Goal: Task Accomplishment & Management: Manage account settings

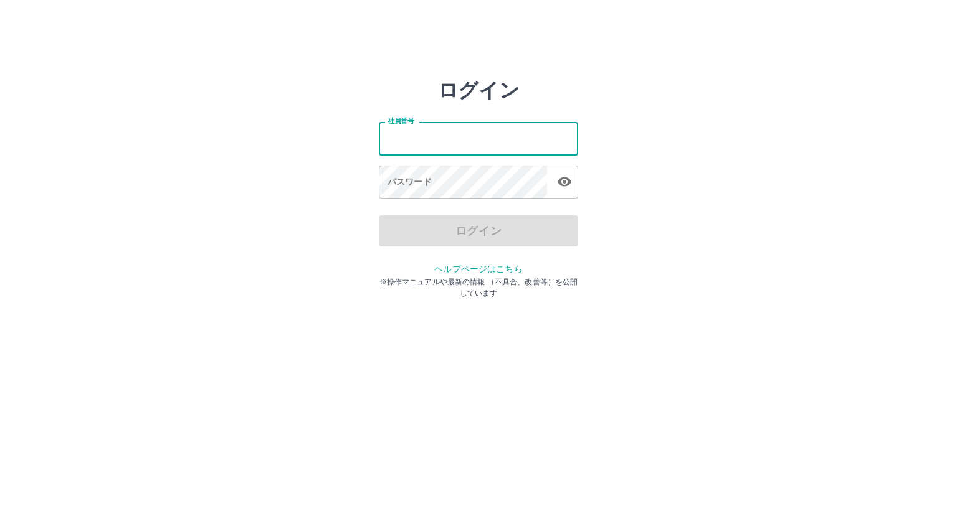
type input "*******"
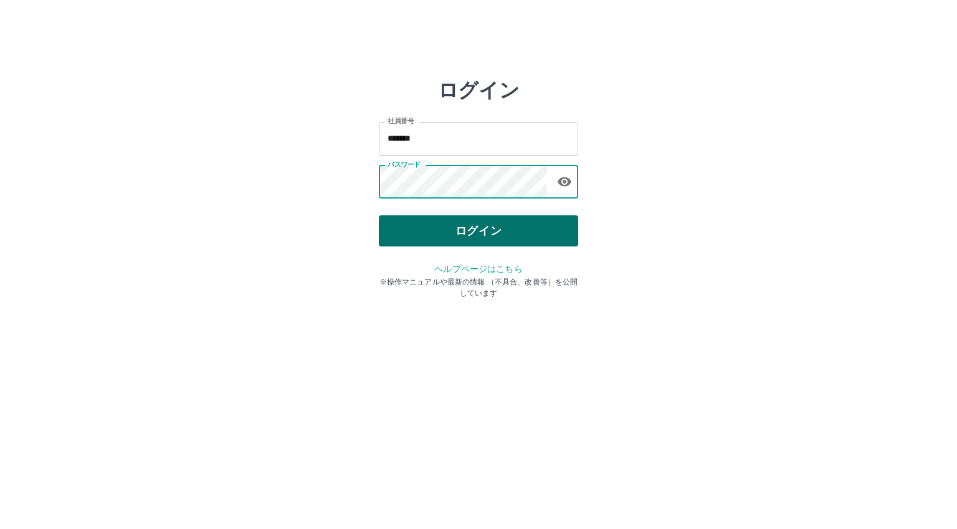
click at [450, 224] on button "ログイン" at bounding box center [478, 231] width 199 height 31
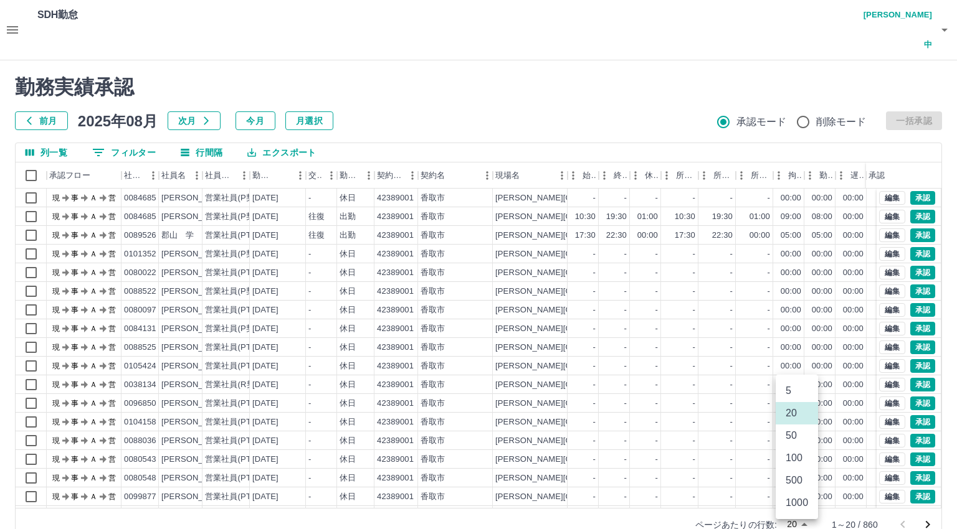
click at [797, 491] on body "SDH勤怠 [PERSON_NAME]中 勤務実績承認 前月 [DATE] 次月 今月 月選択 承認モード 削除モード 一括承認 列一覧 0 フィルター 行間…" at bounding box center [478, 278] width 957 height 556
click at [797, 483] on li "500" at bounding box center [797, 481] width 42 height 22
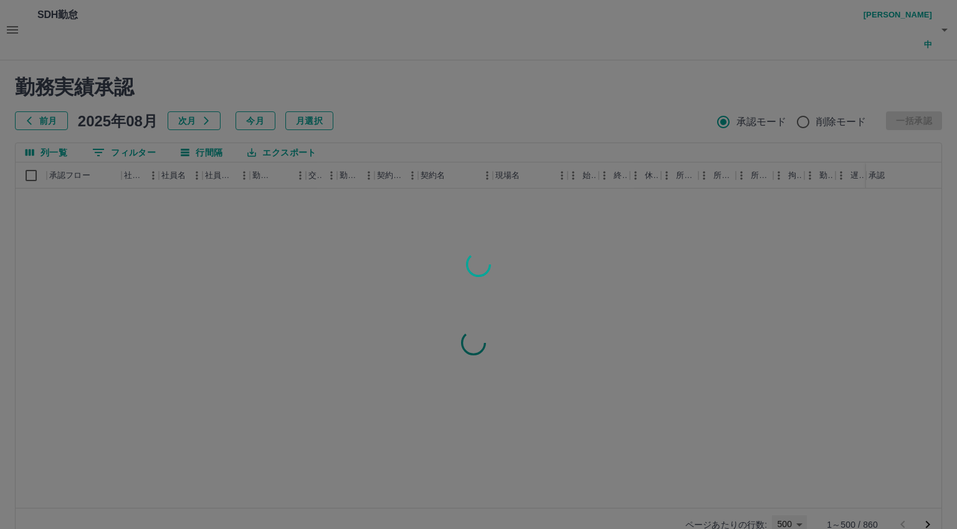
type input "***"
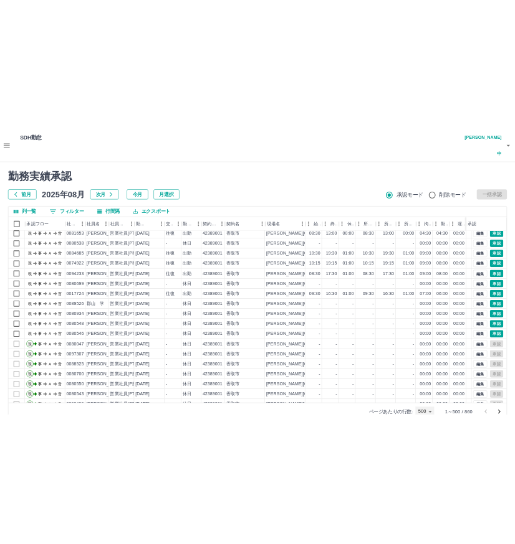
scroll to position [3800, 0]
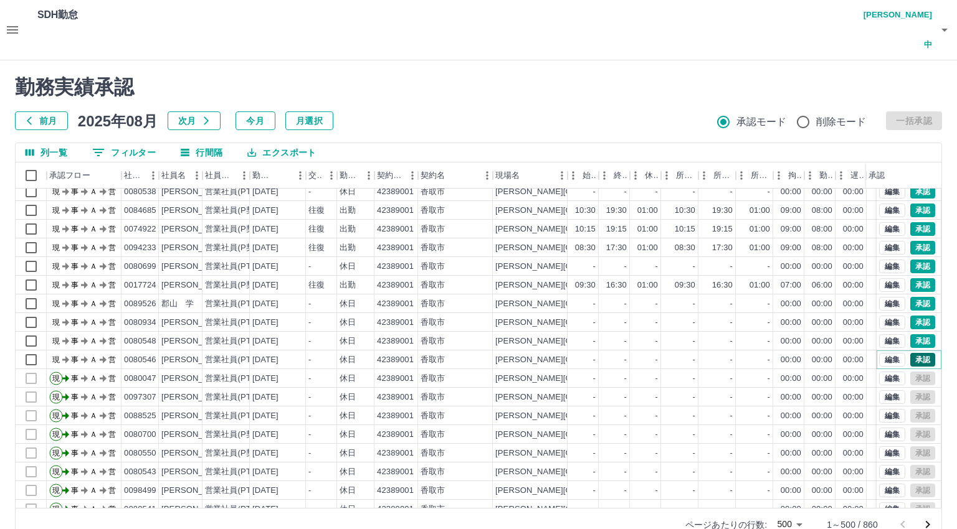
click at [913, 353] on button "承認" at bounding box center [922, 360] width 25 height 14
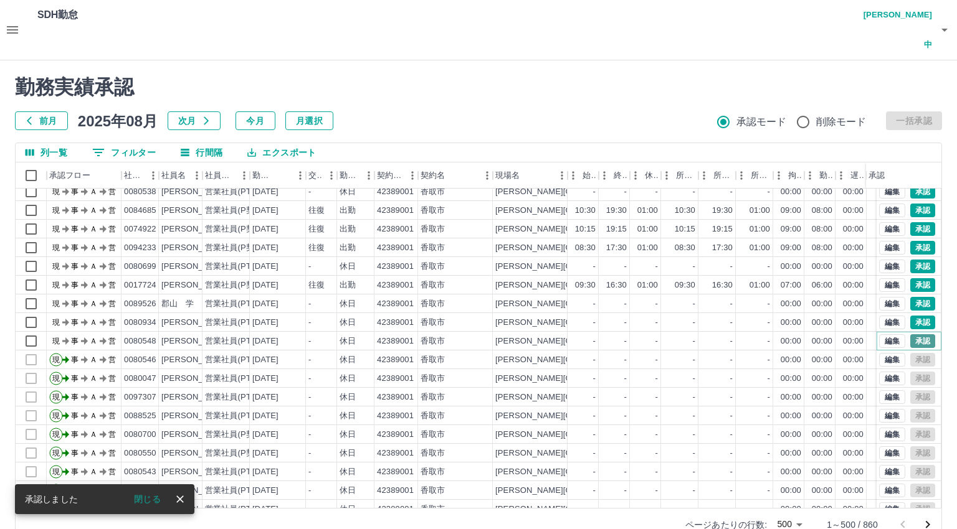
click at [911, 335] on button "承認" at bounding box center [922, 342] width 25 height 14
click at [910, 316] on button "承認" at bounding box center [922, 323] width 25 height 14
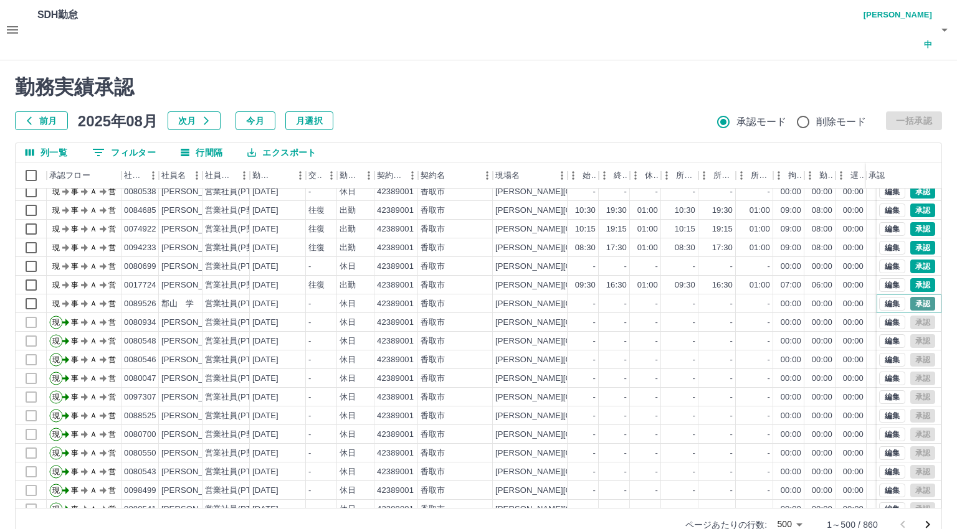
click at [913, 297] on button "承認" at bounding box center [922, 304] width 25 height 14
click at [910, 278] on button "承認" at bounding box center [922, 285] width 25 height 14
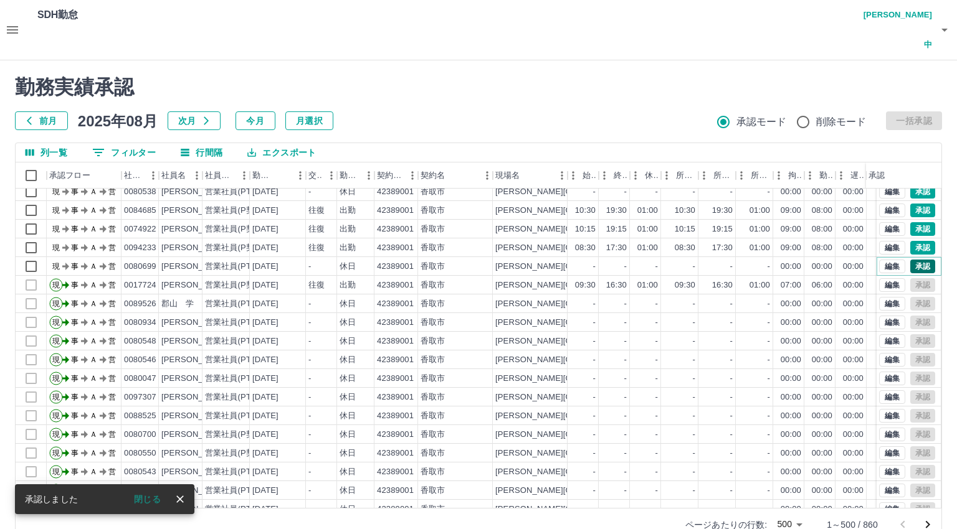
click at [916, 260] on button "承認" at bounding box center [922, 267] width 25 height 14
click at [910, 241] on button "承認" at bounding box center [922, 248] width 25 height 14
click at [910, 222] on button "承認" at bounding box center [922, 229] width 25 height 14
click at [910, 204] on button "承認" at bounding box center [922, 211] width 25 height 14
click at [914, 185] on button "承認" at bounding box center [922, 192] width 25 height 14
